Goal: Navigation & Orientation: Find specific page/section

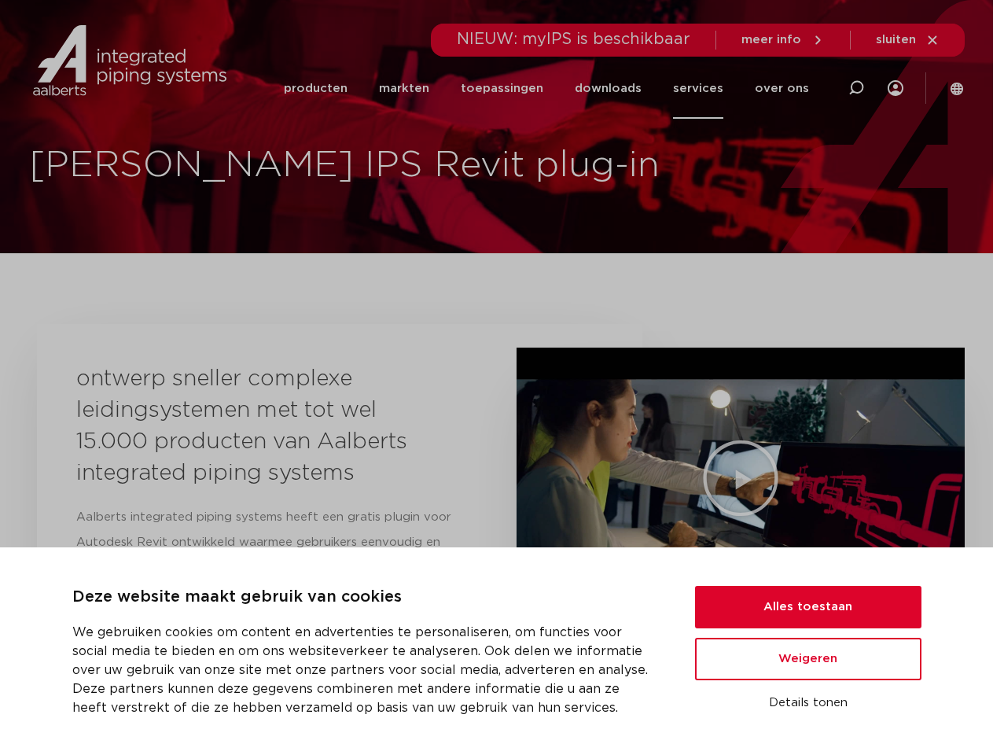
click at [496, 378] on div "ontwerp sneller complexe leidingsystemen met tot wel 15.000 producten van Aalbe…" at bounding box center [340, 675] width 606 height 702
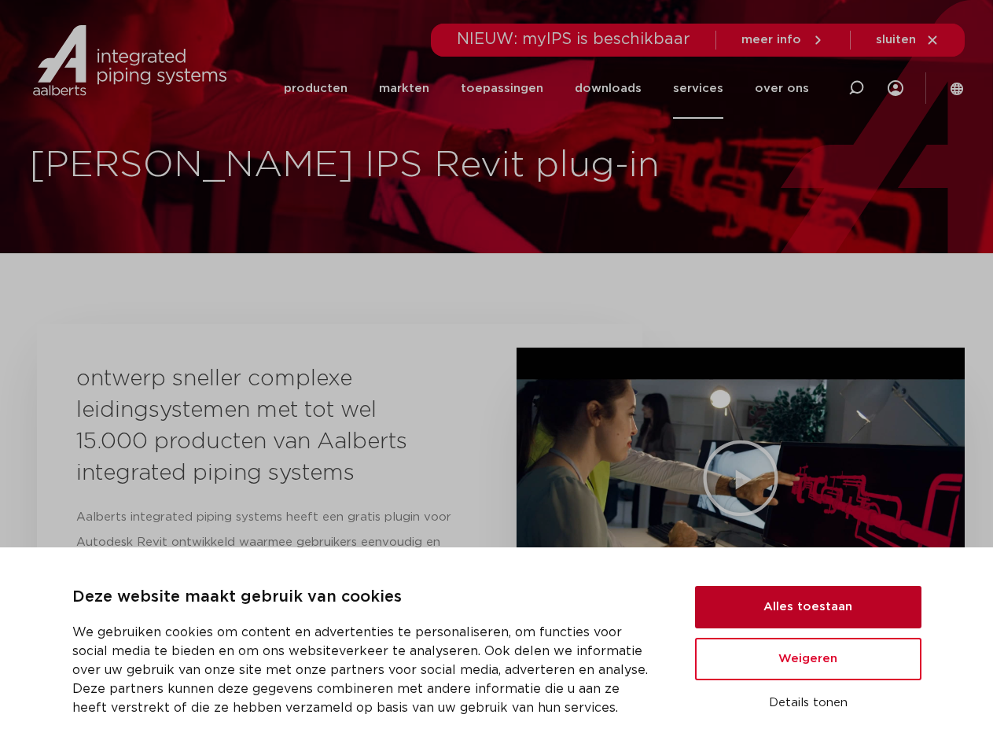
click at [809, 607] on button "Alles toestaan" at bounding box center [808, 607] width 227 height 42
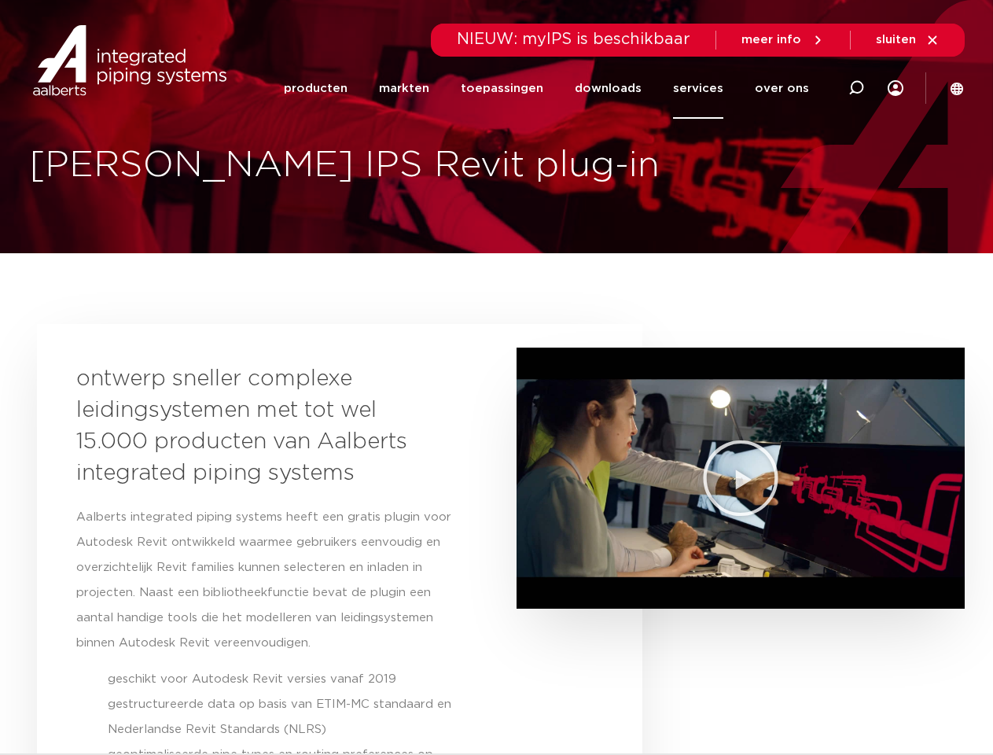
click at [809, 659] on section "ontwerp sneller complexe leidingsystemen met tot wel 15.000 producten van Aalbe…" at bounding box center [497, 675] width 920 height 702
click at [809, 703] on section "ontwerp sneller complexe leidingsystemen met tot wel 15.000 producten van Aalbe…" at bounding box center [497, 675] width 920 height 702
click at [555, 88] on li "toepassingen" at bounding box center [502, 88] width 114 height 61
click at [857, 88] on icon at bounding box center [856, 88] width 19 height 19
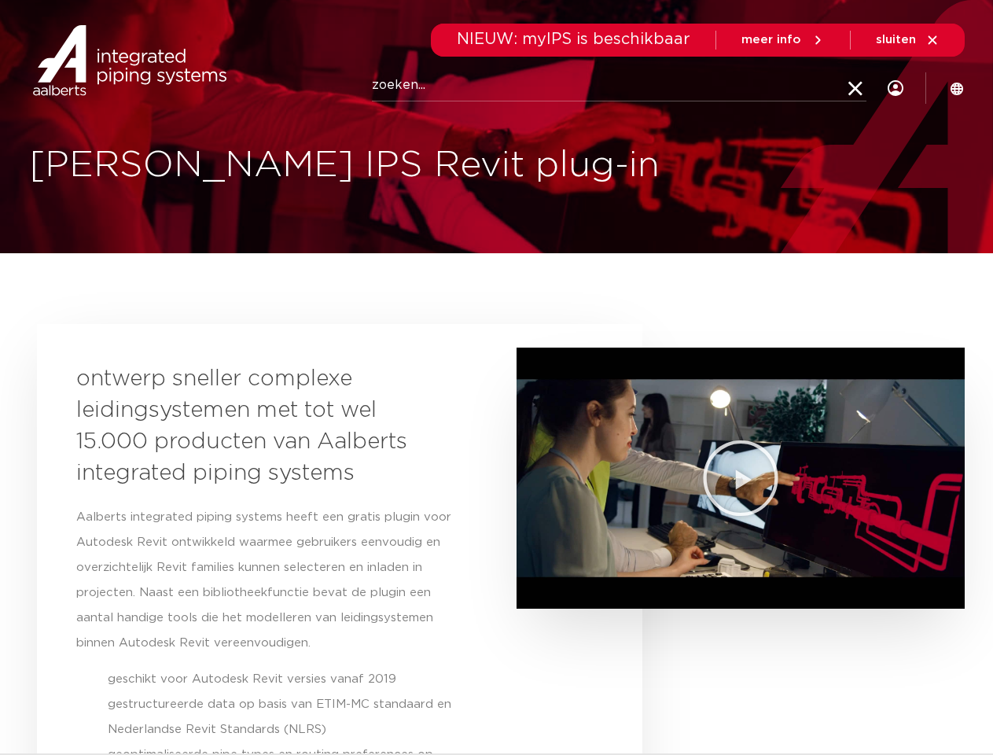
click at [908, 40] on span "sluiten" at bounding box center [896, 40] width 40 height 12
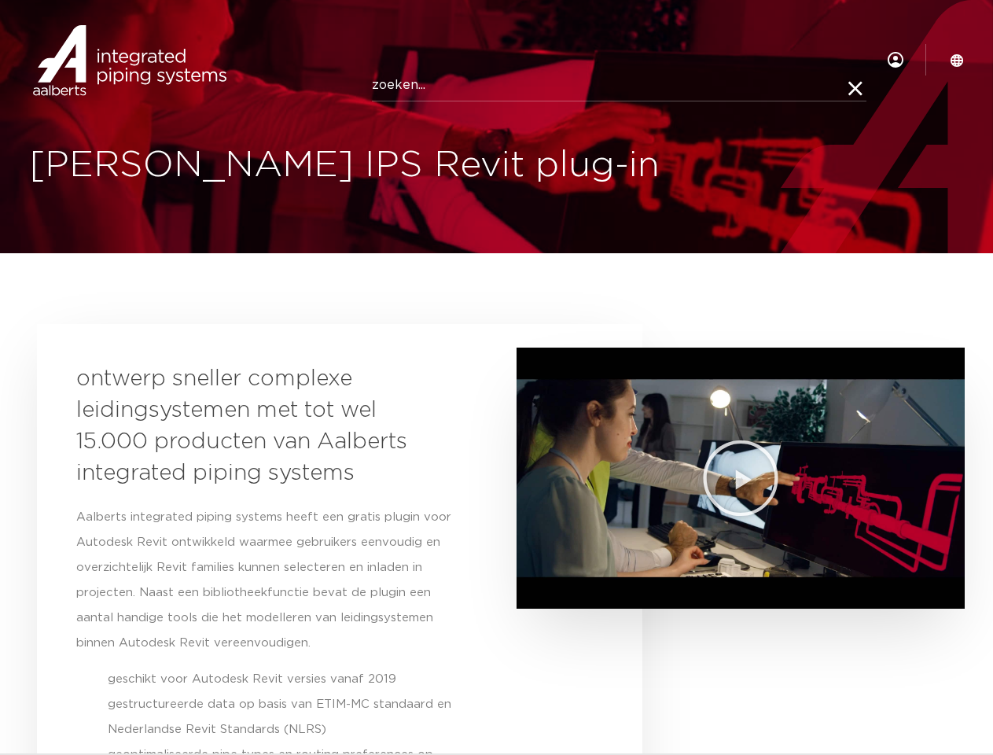
click at [740, 478] on icon "Video afspelen" at bounding box center [741, 478] width 79 height 79
